Goal: Task Accomplishment & Management: Manage account settings

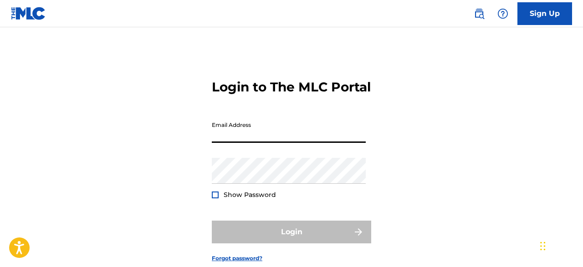
click at [239, 143] on input "Email Address" at bounding box center [289, 130] width 154 height 26
type input "[EMAIL_ADDRESS][DOMAIN_NAME]"
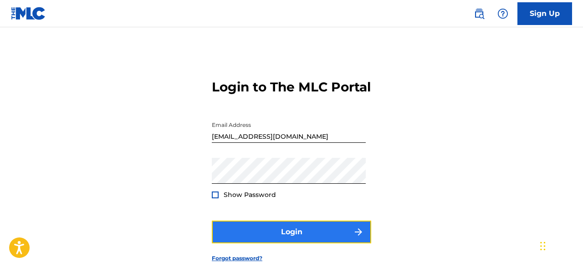
click at [302, 243] on button "Login" at bounding box center [291, 232] width 159 height 23
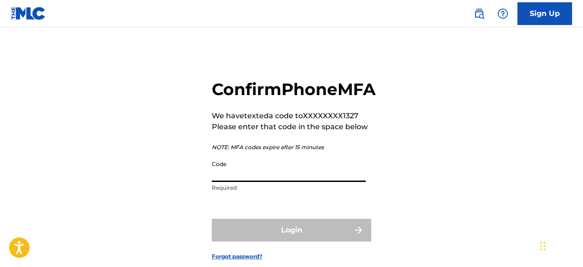
click at [295, 182] on input "Code" at bounding box center [289, 169] width 154 height 26
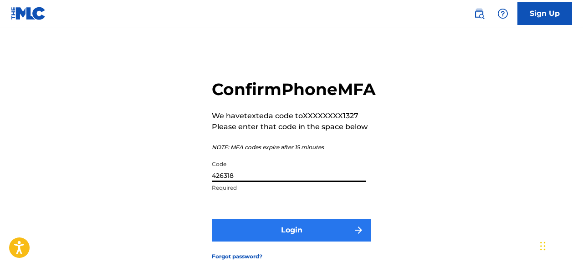
type input "426318"
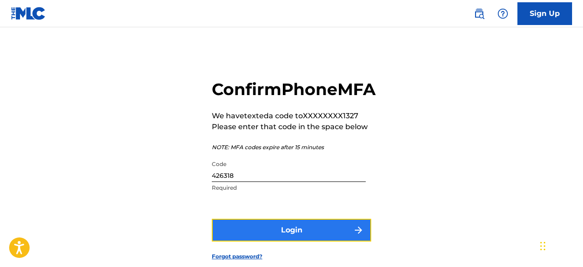
click at [346, 242] on button "Login" at bounding box center [291, 230] width 159 height 23
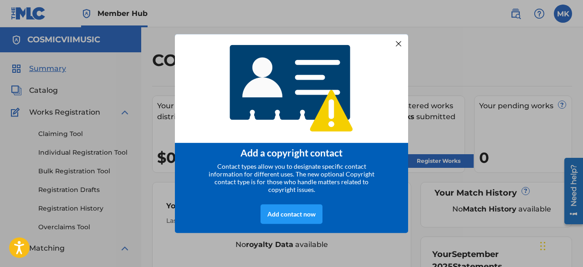
click at [399, 42] on div at bounding box center [398, 43] width 12 height 12
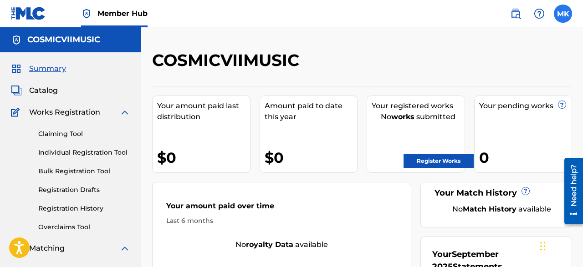
click at [563, 15] on label at bounding box center [562, 14] width 18 height 18
click at [563, 14] on input "[PERSON_NAME] [EMAIL_ADDRESS][DOMAIN_NAME] Notification Preferences Profile Log…" at bounding box center [563, 14] width 0 height 0
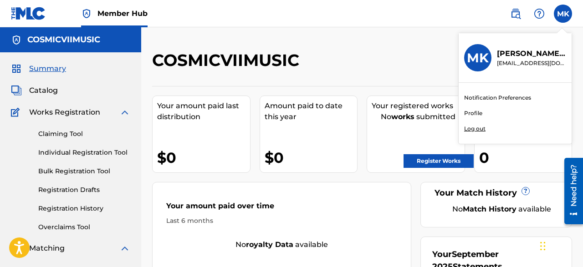
click at [473, 130] on p "Log out" at bounding box center [474, 129] width 21 height 8
click at [563, 14] on input "[PERSON_NAME] [EMAIL_ADDRESS][DOMAIN_NAME] Notification Preferences Profile Log…" at bounding box center [563, 14] width 0 height 0
